Goal: Find specific page/section

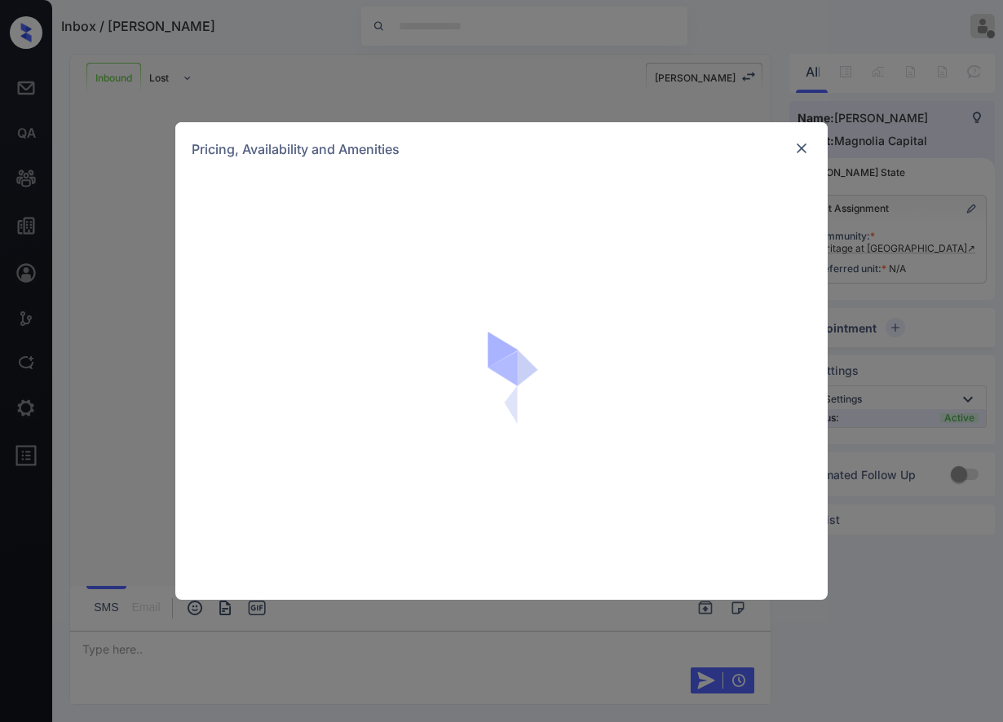
scroll to position [378, 0]
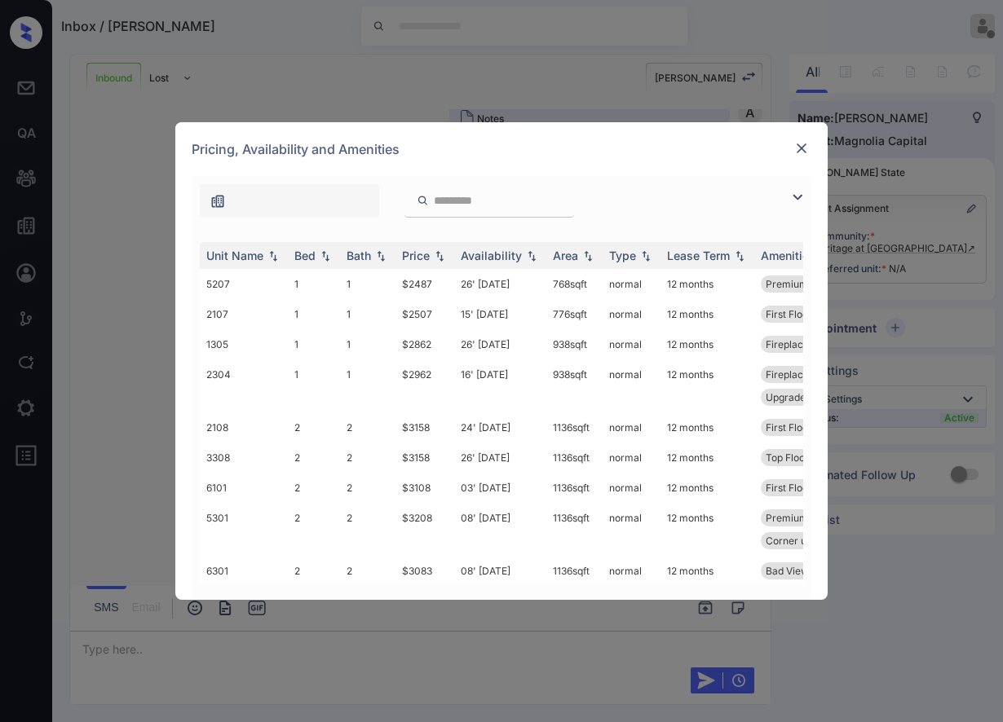
click at [806, 139] on div at bounding box center [802, 149] width 20 height 20
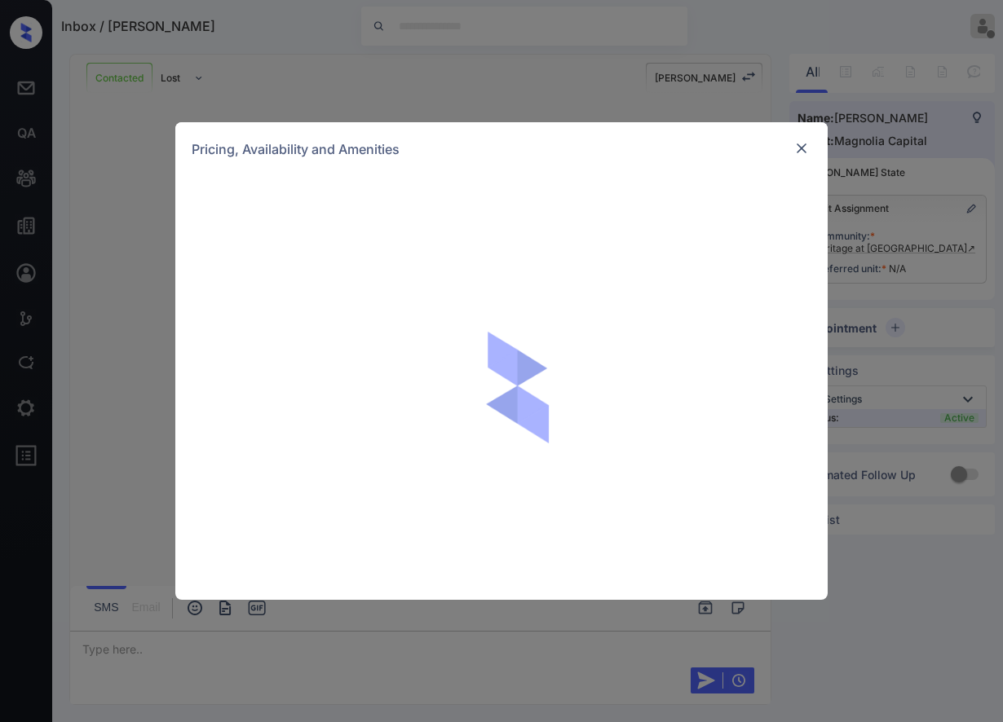
scroll to position [618, 0]
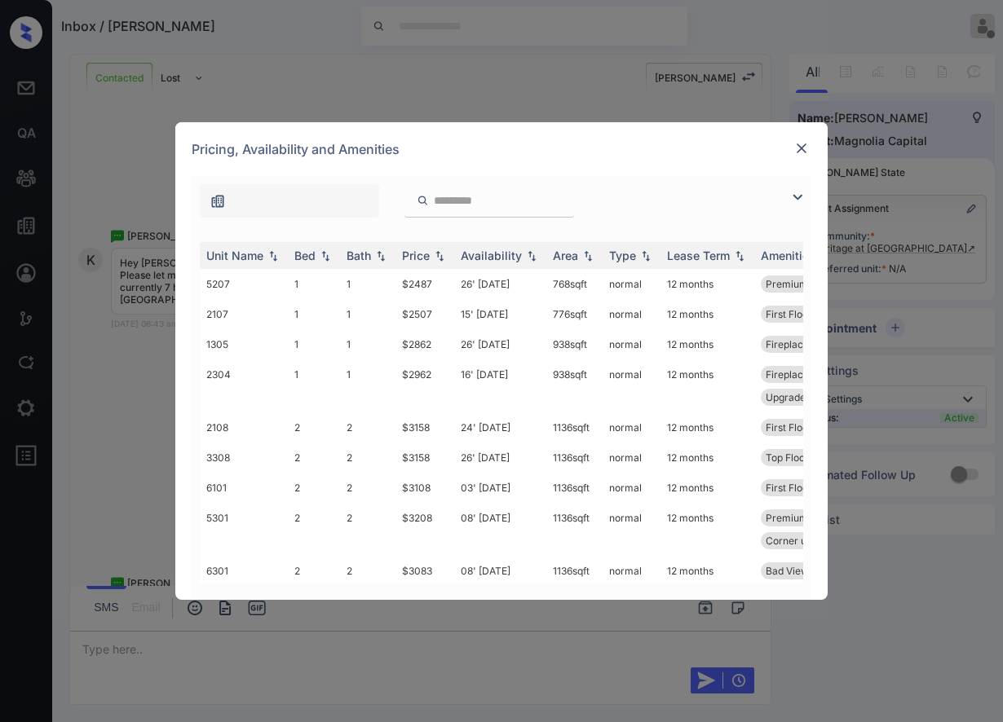
click at [805, 149] on img at bounding box center [801, 148] width 16 height 16
